Goal: Find specific page/section: Find specific page/section

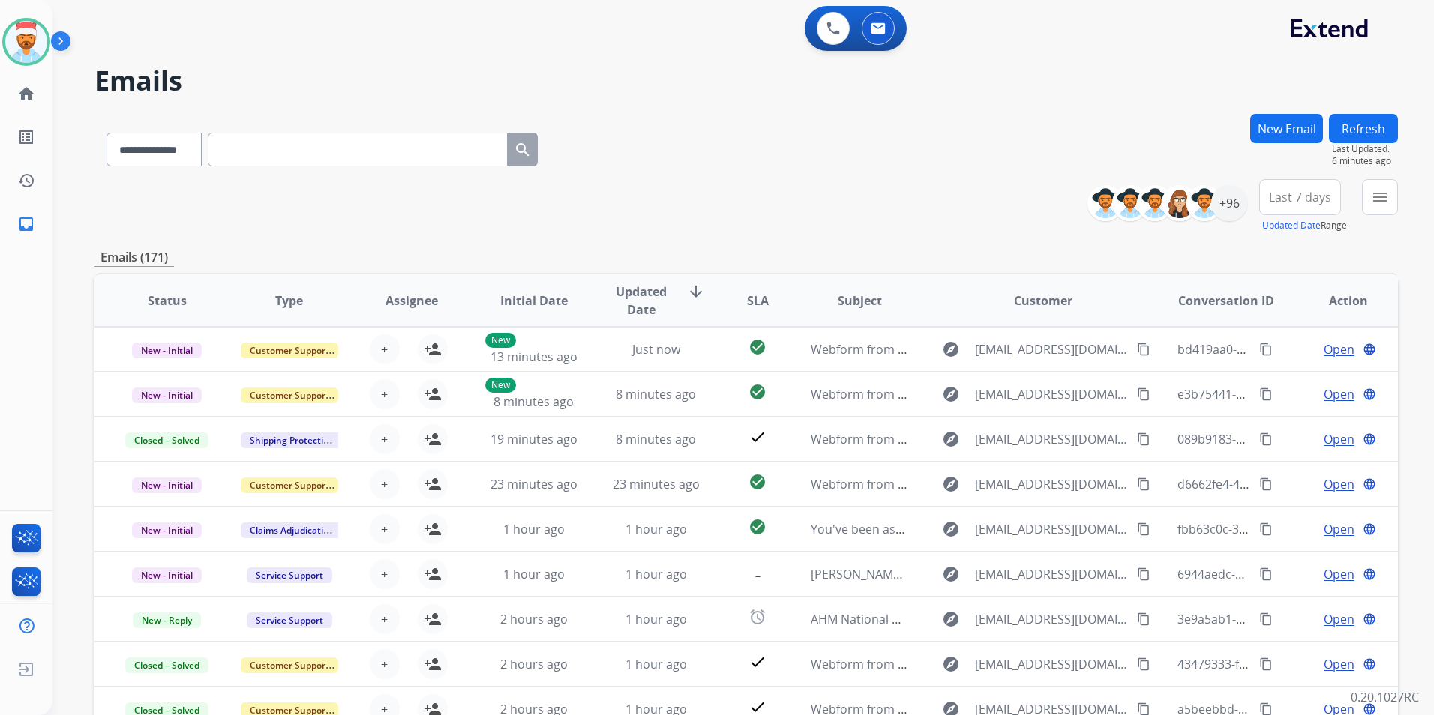
select select "**********"
click at [25, 219] on mat-icon "inbox" at bounding box center [26, 224] width 18 height 18
click at [1231, 206] on div "+96" at bounding box center [1229, 203] width 36 height 36
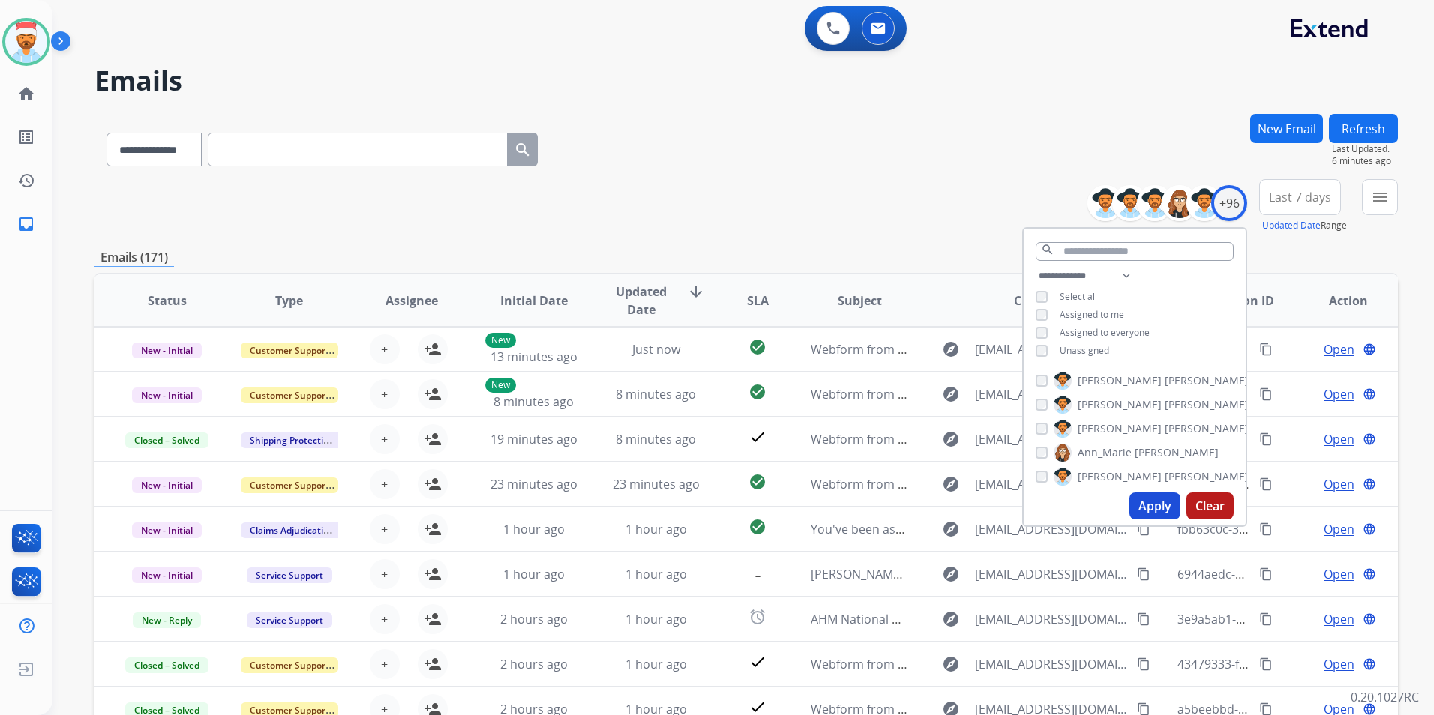
click at [1309, 194] on span "Last 7 days" at bounding box center [1300, 197] width 62 height 6
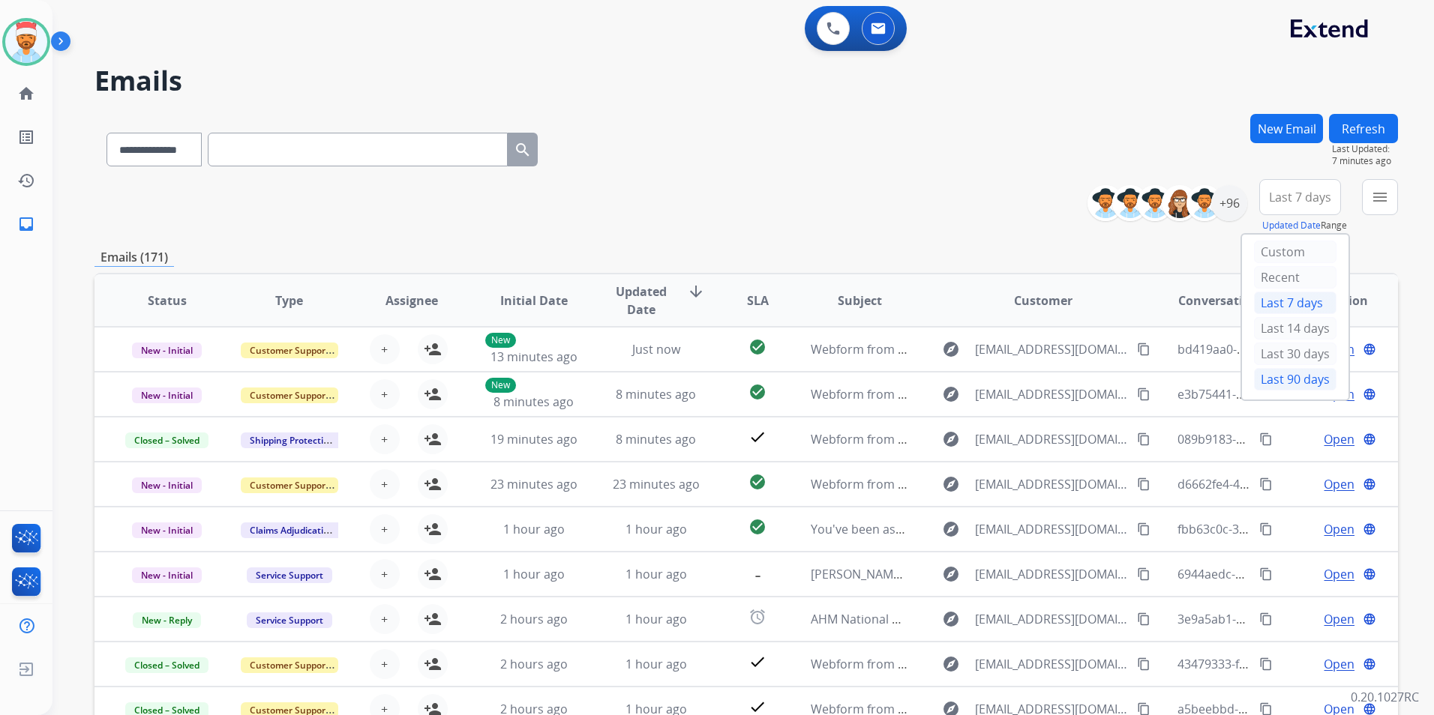
click at [1279, 376] on div "Last 90 days" at bounding box center [1295, 379] width 82 height 22
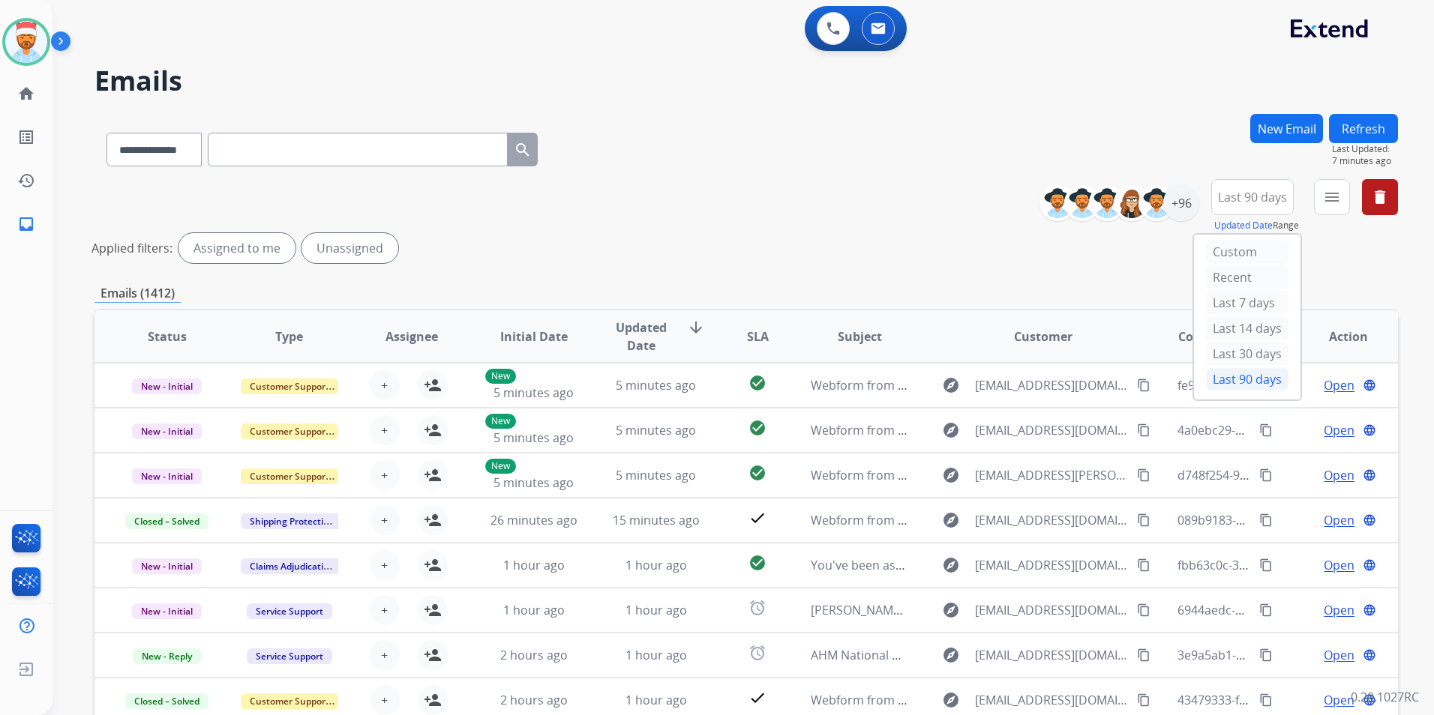
click at [892, 236] on div "Applied filters: Assigned to me Unassigned" at bounding box center [742, 248] width 1303 height 30
click at [1342, 189] on button "menu Filters" at bounding box center [1332, 197] width 36 height 36
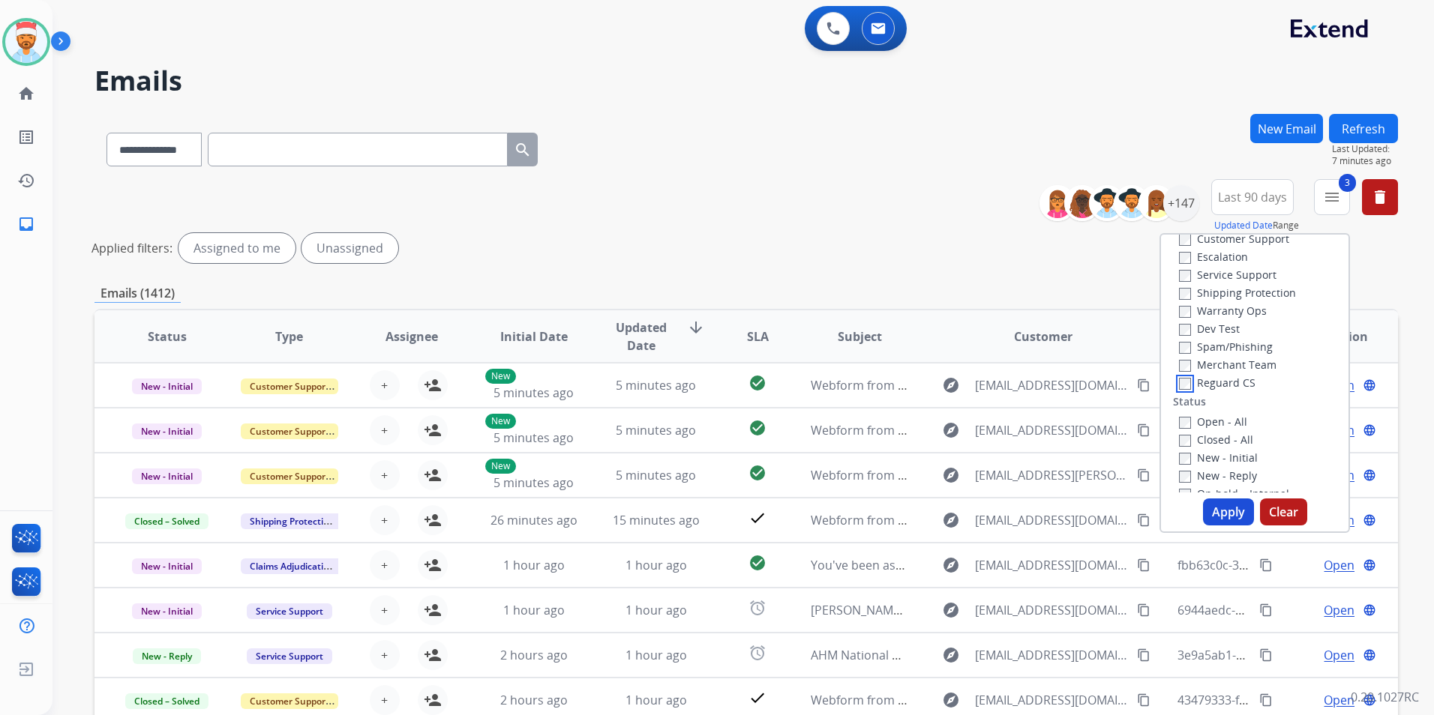
scroll to position [75, 0]
click at [1210, 500] on button "Apply" at bounding box center [1228, 512] width 51 height 27
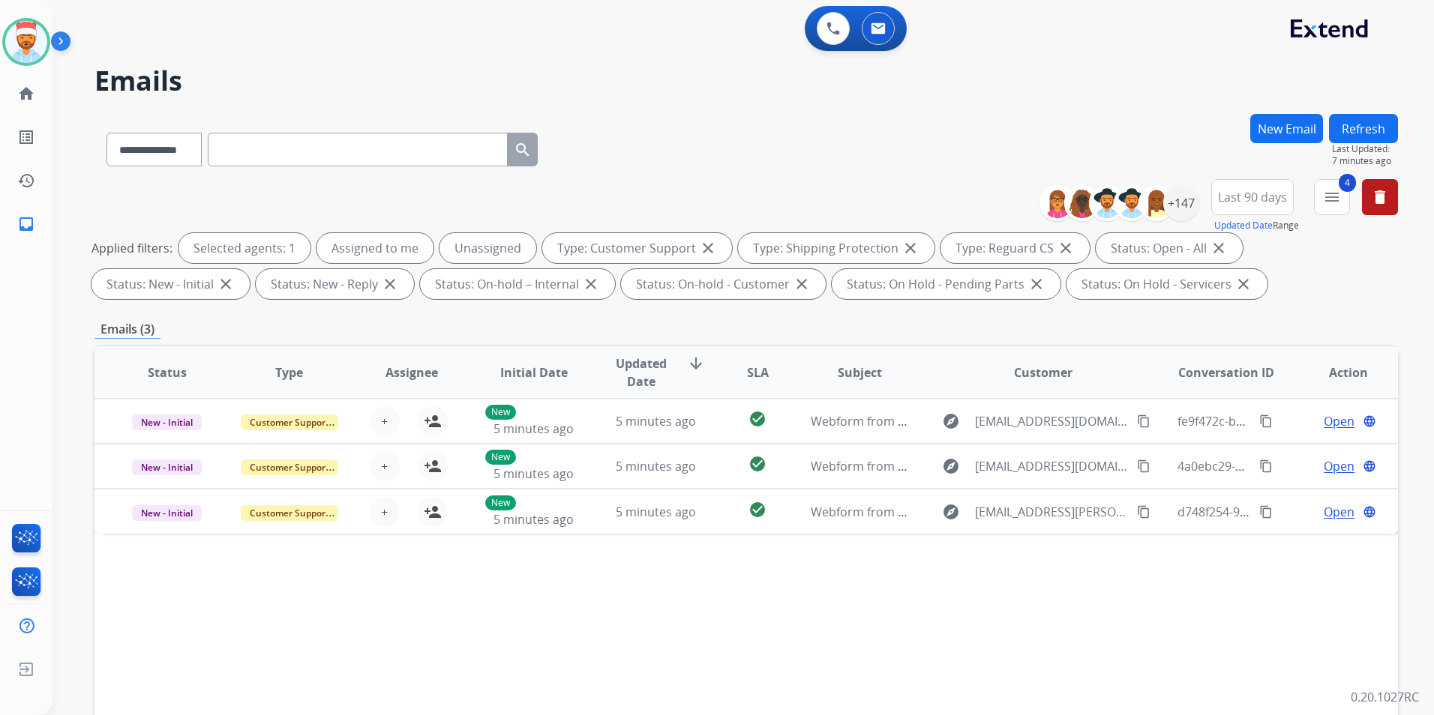
click at [877, 169] on div "**********" at bounding box center [745, 146] width 1303 height 65
click at [1324, 203] on mat-icon "menu" at bounding box center [1332, 197] width 18 height 18
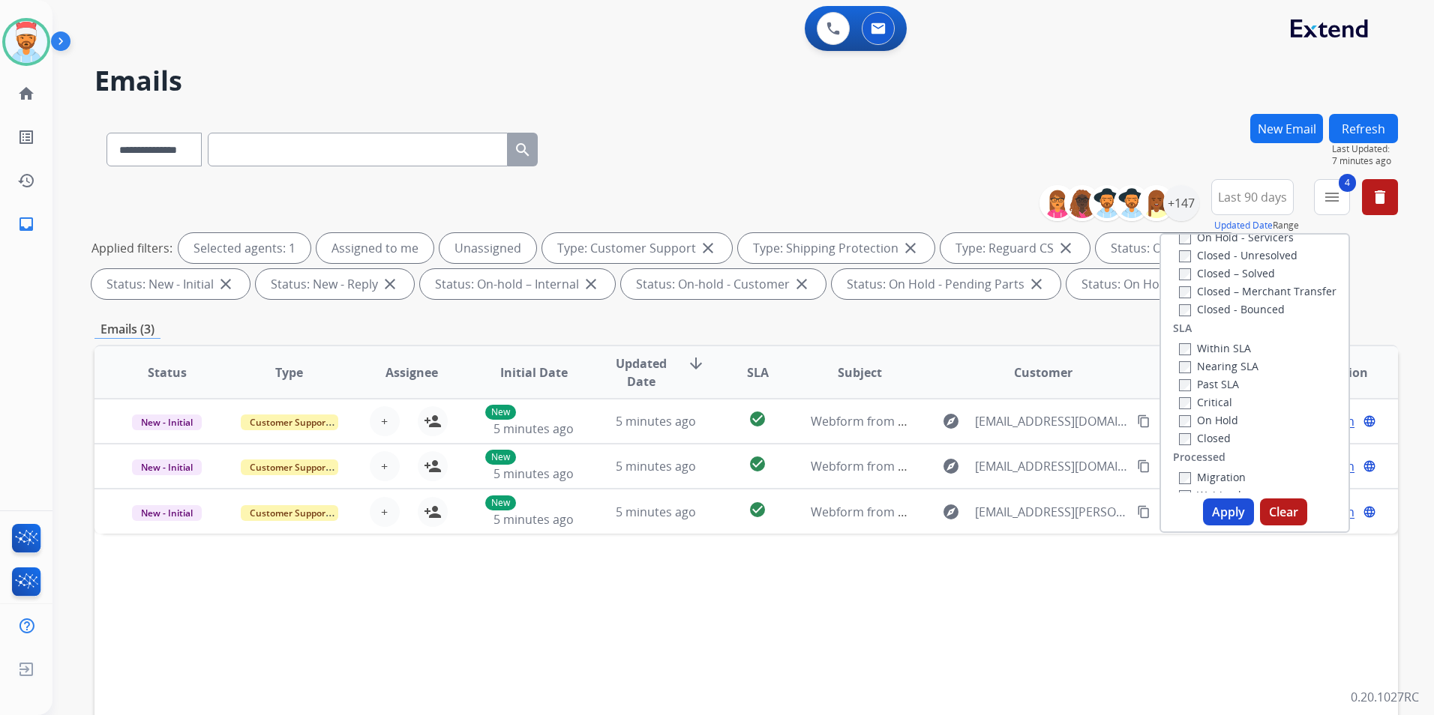
scroll to position [375, 0]
click at [1210, 513] on button "Apply" at bounding box center [1228, 512] width 51 height 27
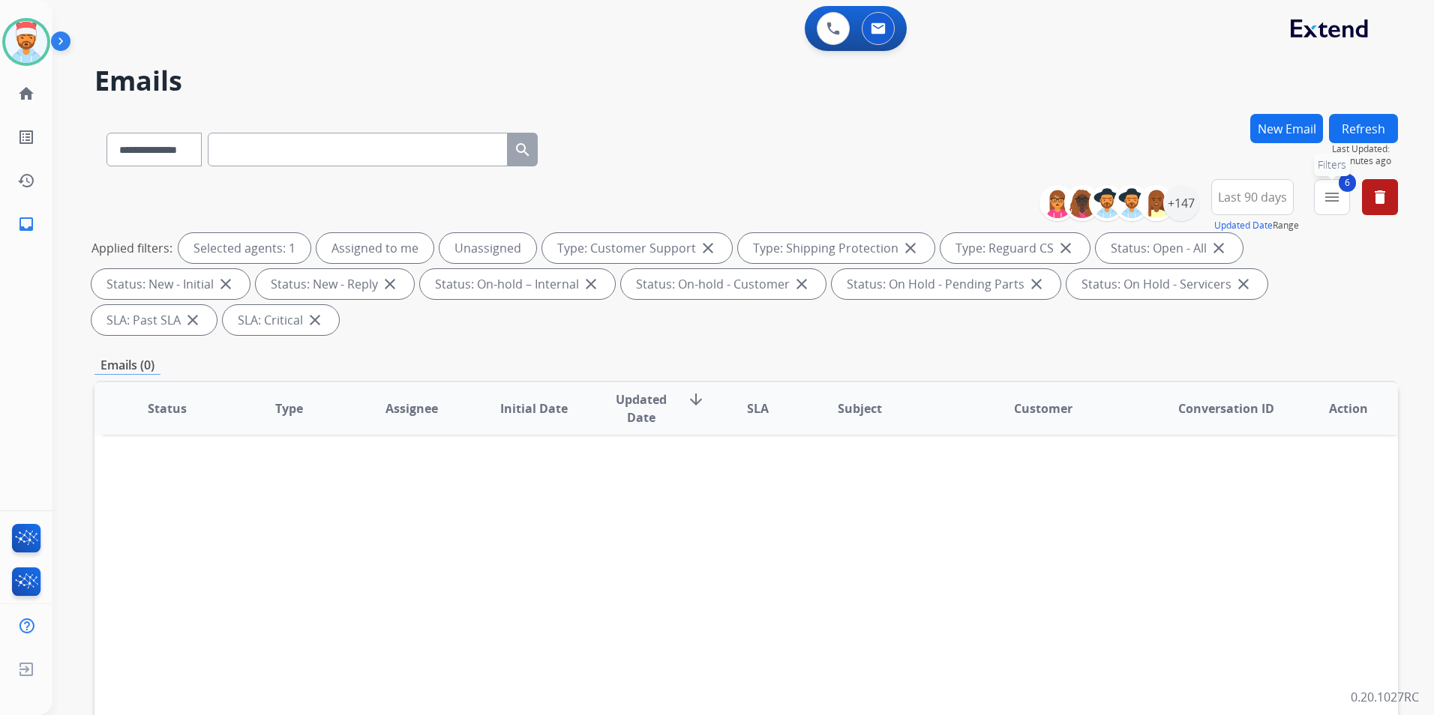
click at [1337, 196] on mat-icon "menu" at bounding box center [1332, 197] width 18 height 18
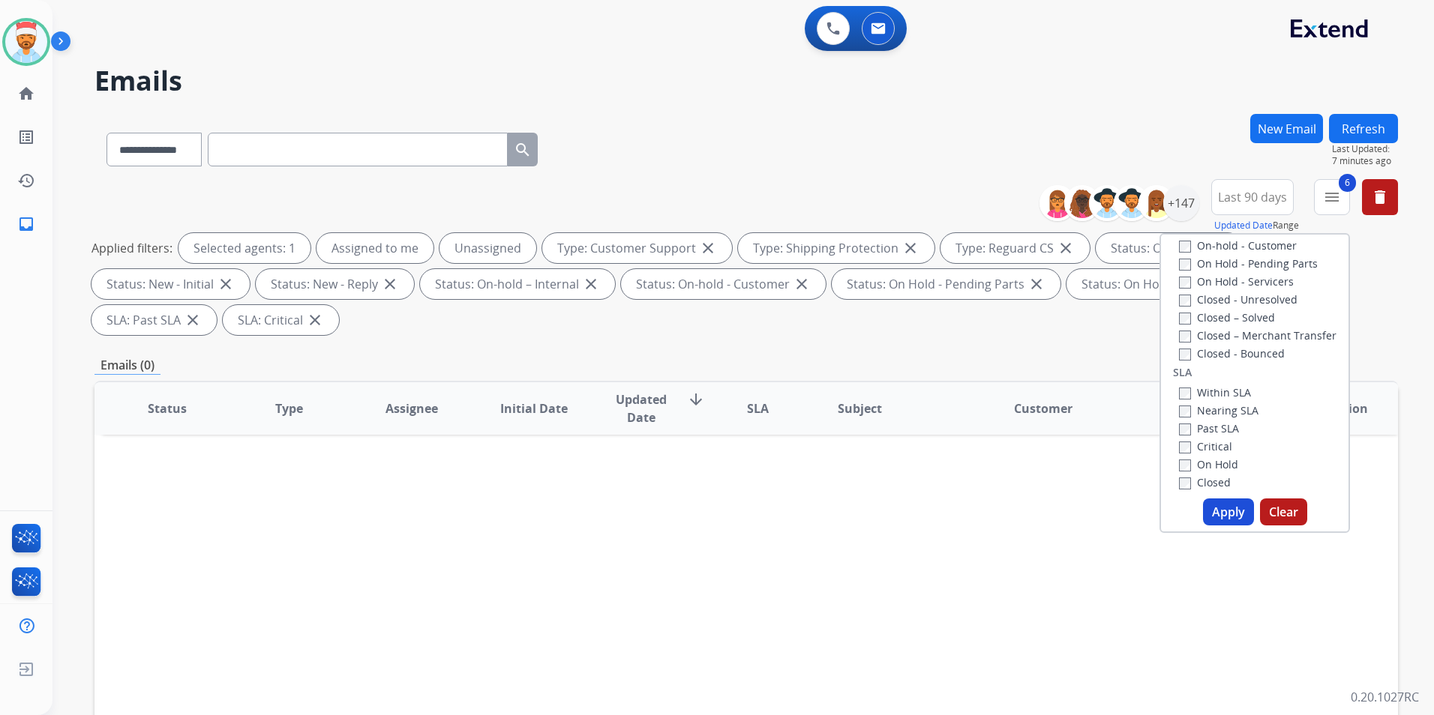
scroll to position [300, 0]
click at [1183, 208] on div "+147" at bounding box center [1181, 203] width 36 height 36
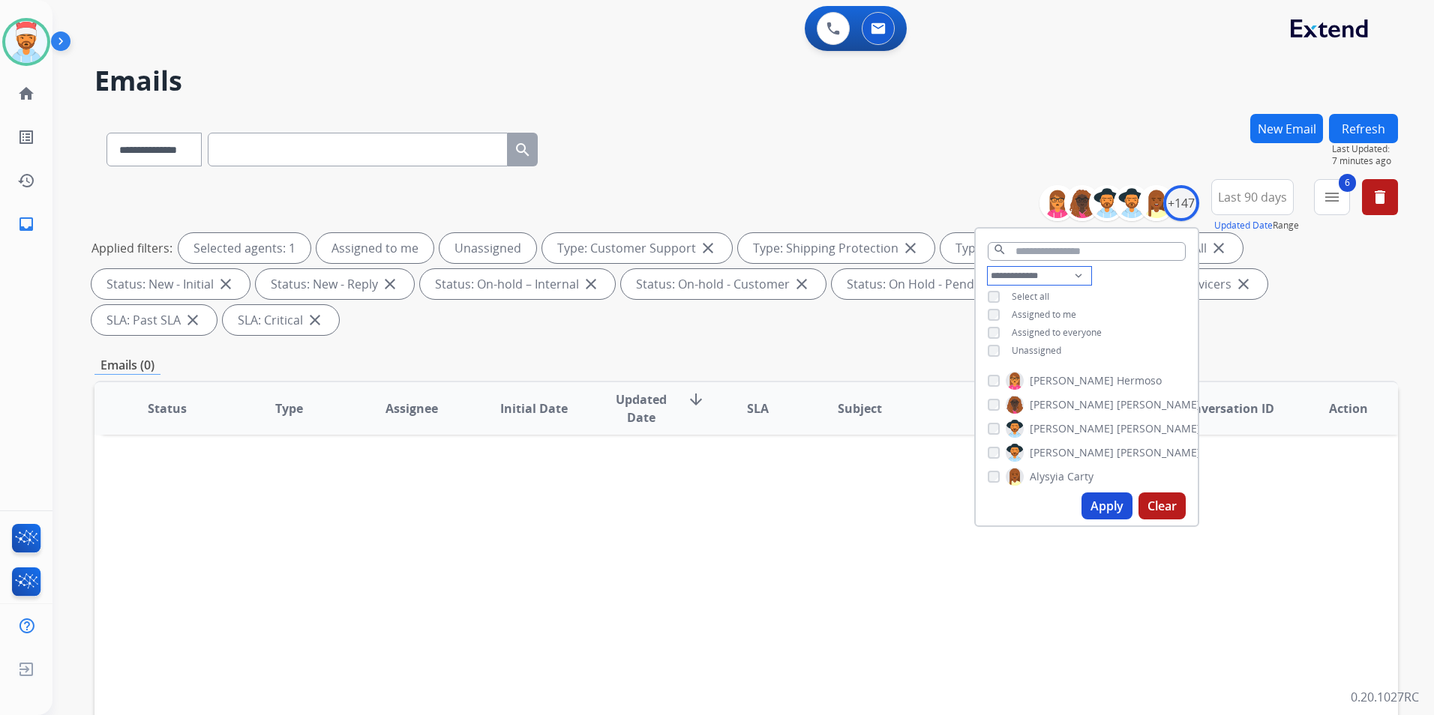
click at [1027, 277] on select "**********" at bounding box center [1039, 276] width 103 height 18
select select "**********"
click at [988, 267] on select "**********" at bounding box center [1039, 276] width 103 height 18
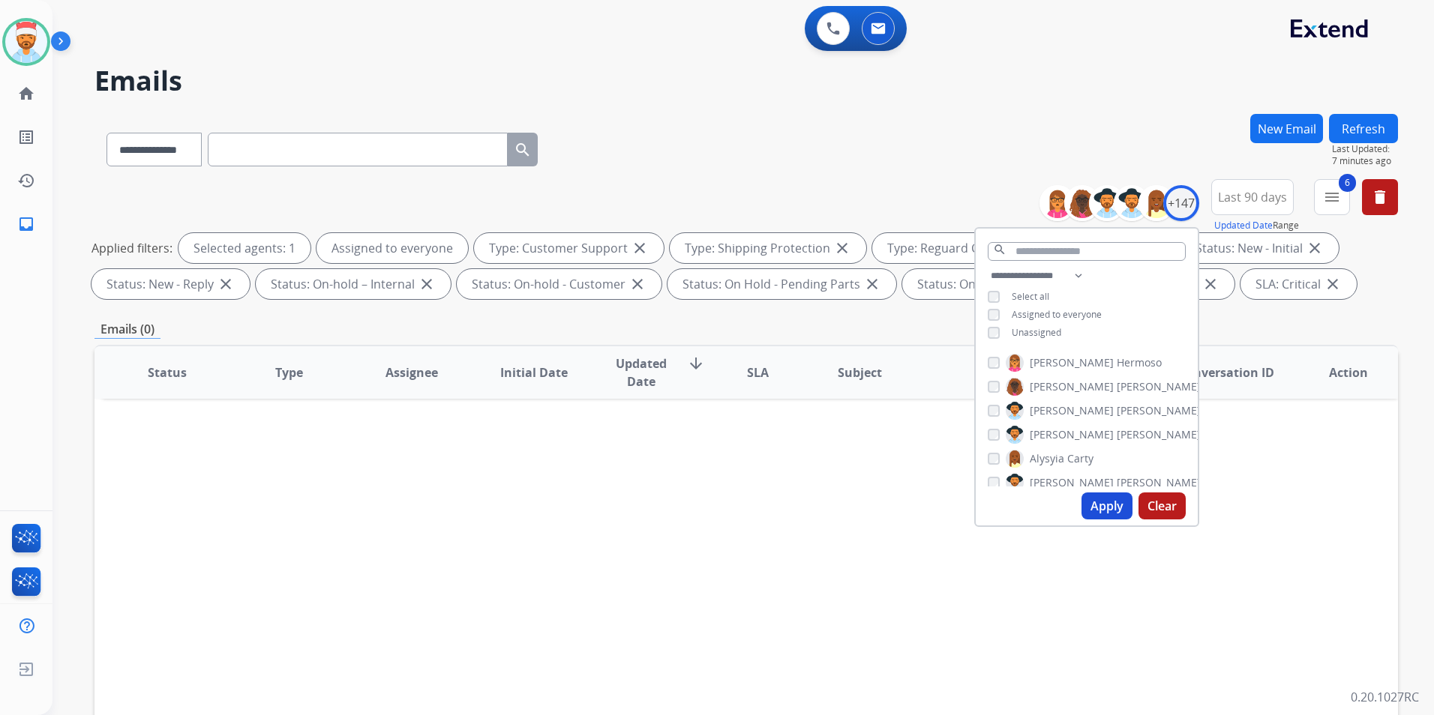
click at [1101, 503] on button "Apply" at bounding box center [1106, 506] width 51 height 27
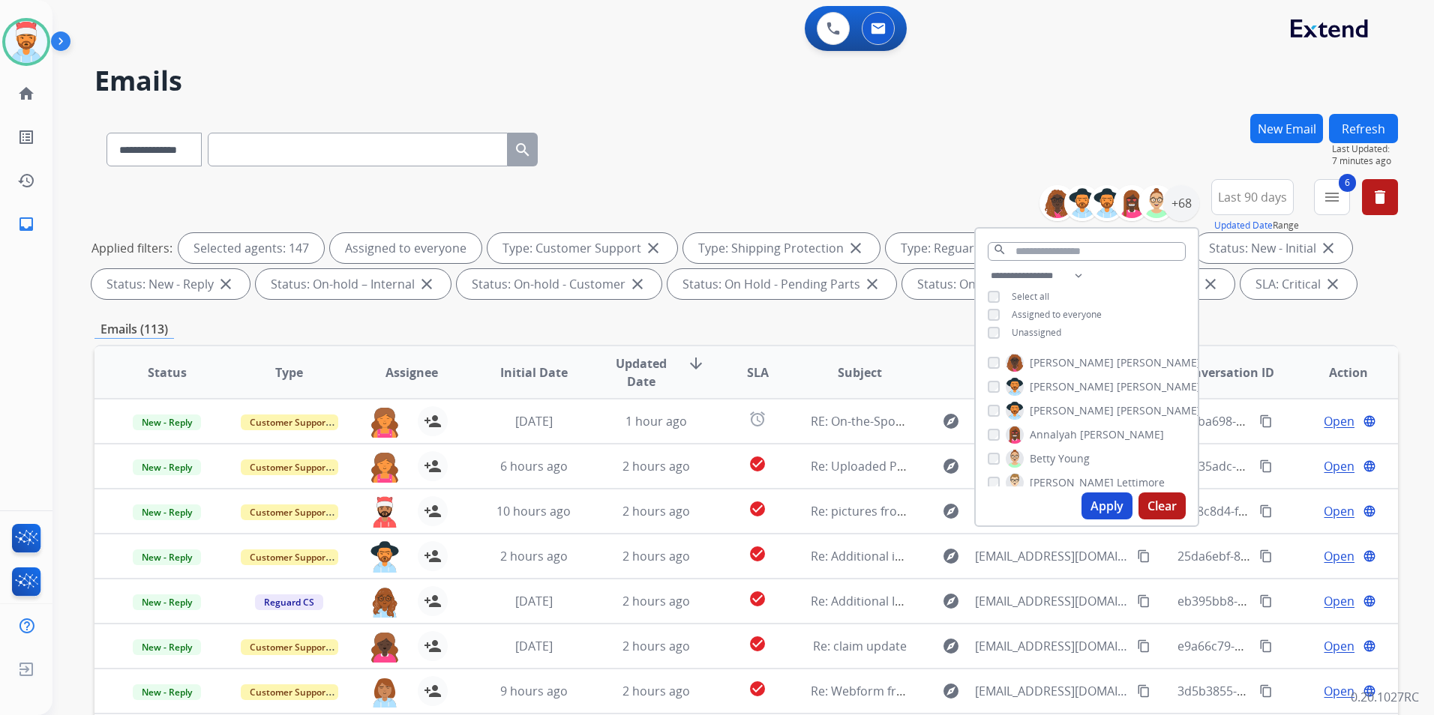
click at [1246, 322] on div "Emails (113)" at bounding box center [745, 329] width 1303 height 19
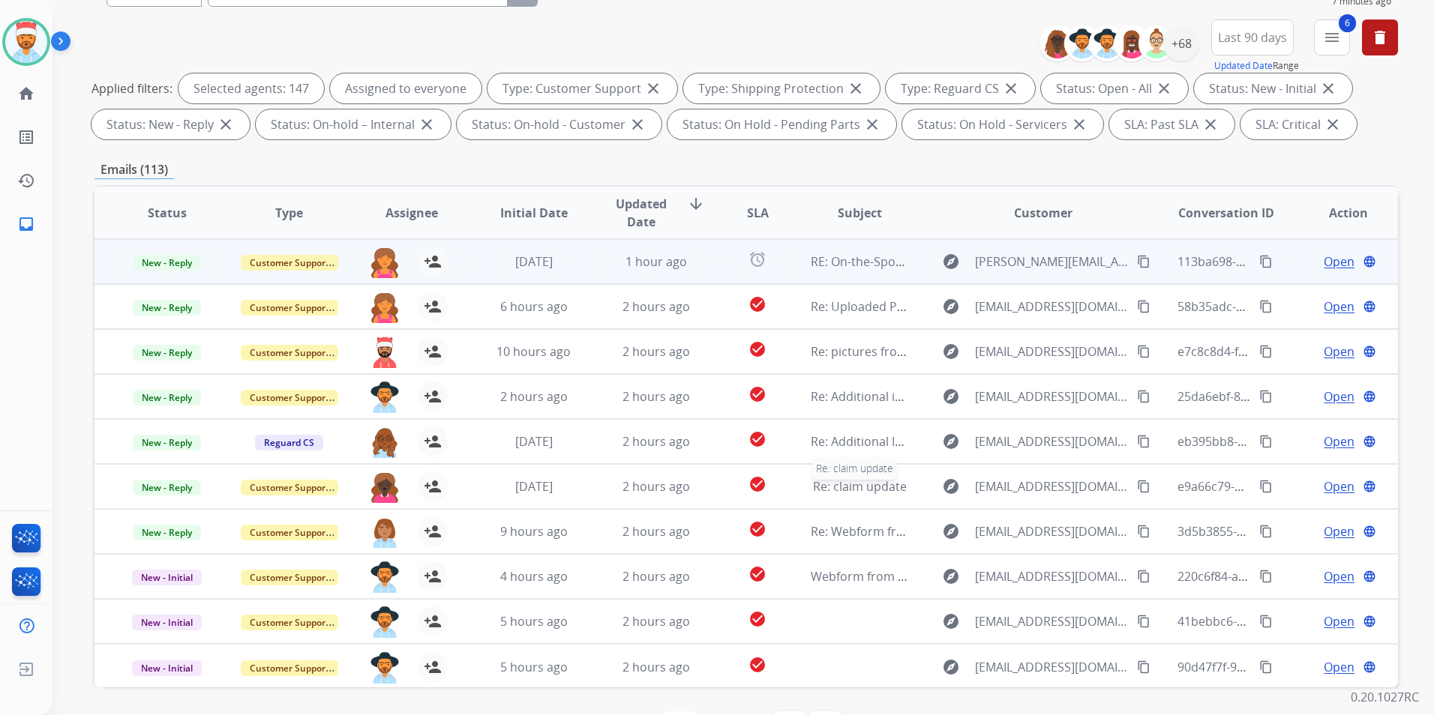
scroll to position [0, 0]
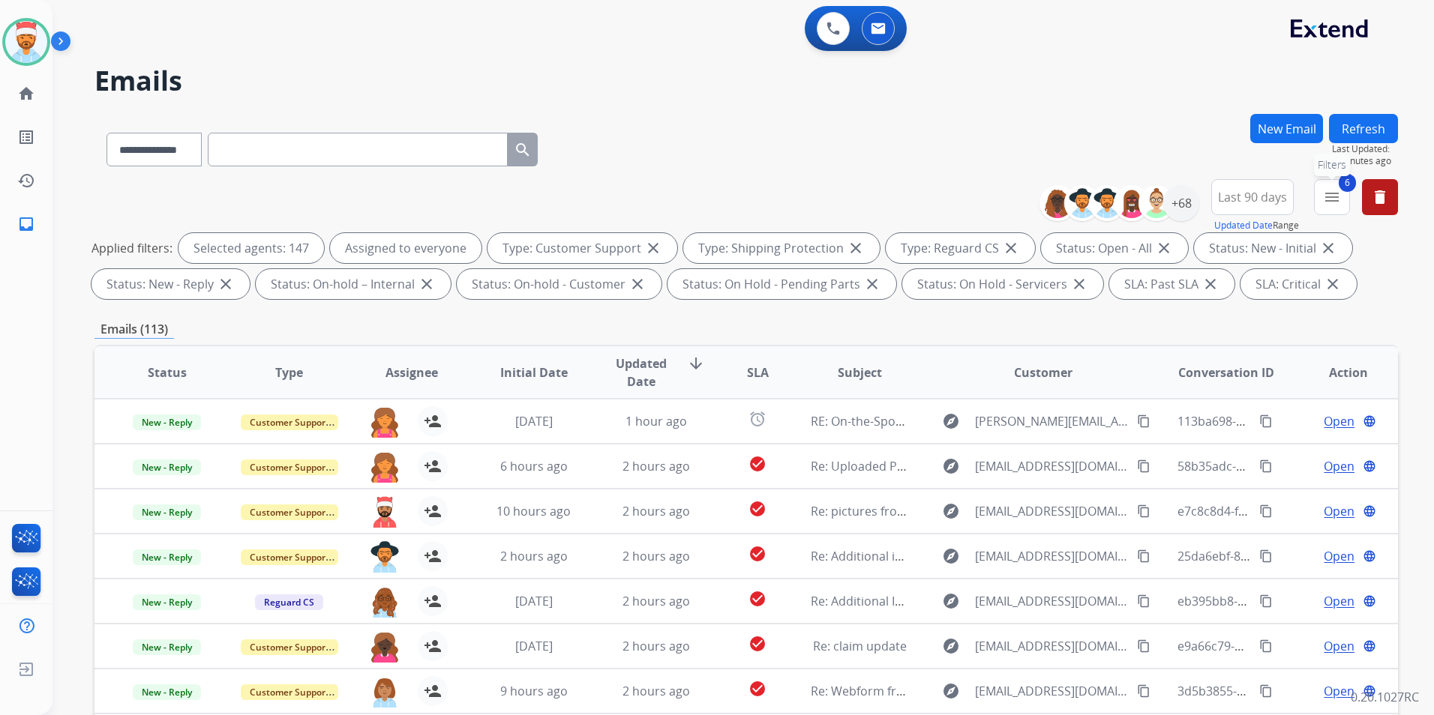
click at [1325, 205] on mat-icon "menu" at bounding box center [1332, 197] width 18 height 18
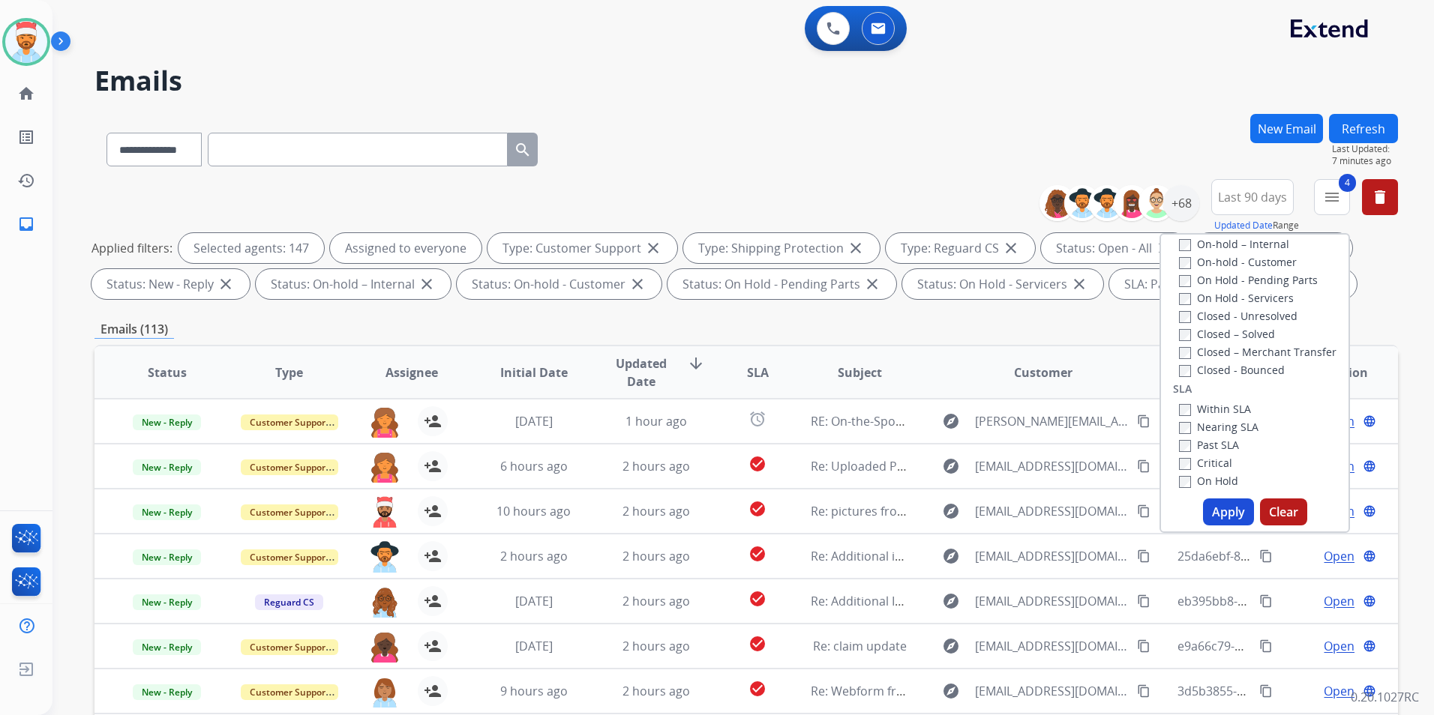
click at [1219, 514] on button "Apply" at bounding box center [1228, 512] width 51 height 27
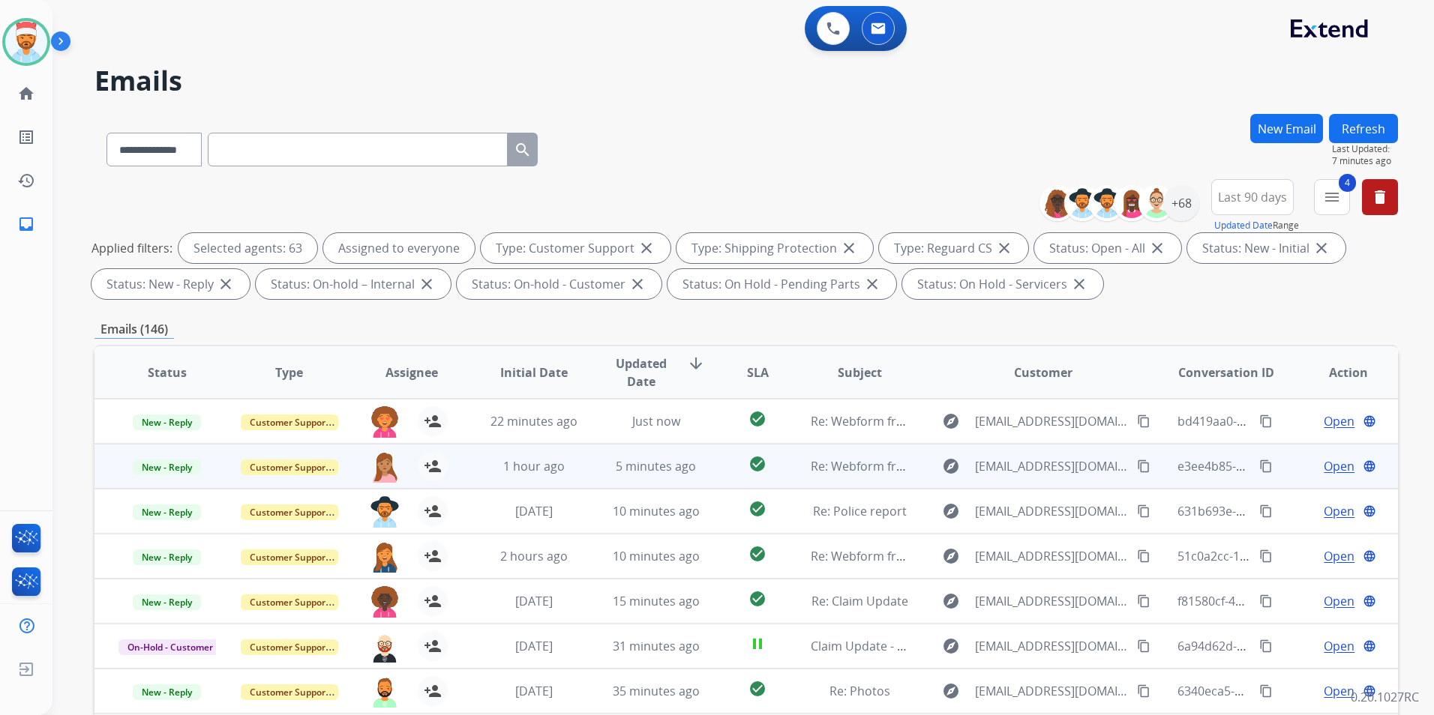
scroll to position [1, 0]
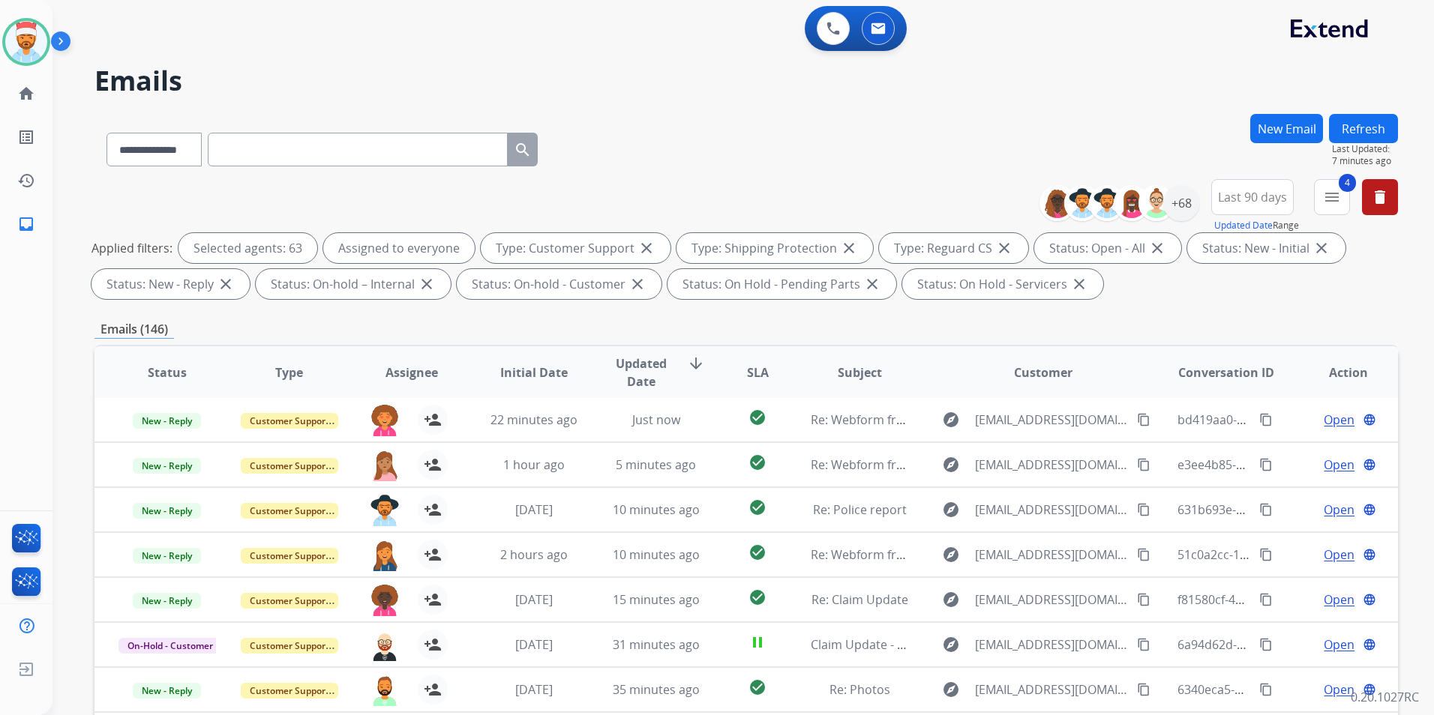
click at [754, 377] on span "SLA" at bounding box center [758, 373] width 22 height 18
